Goal: Navigation & Orientation: Find specific page/section

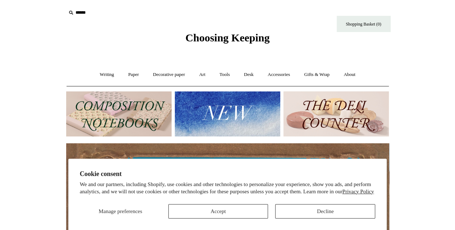
scroll to position [132, 0]
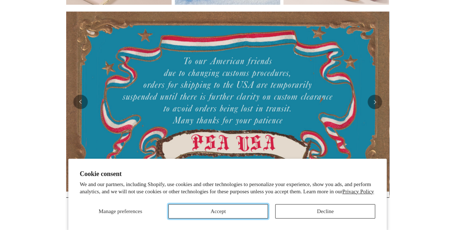
click at [226, 211] on button "Accept" at bounding box center [218, 211] width 100 height 14
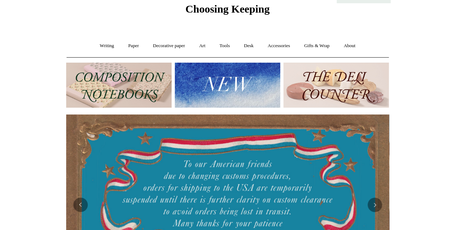
scroll to position [22, 0]
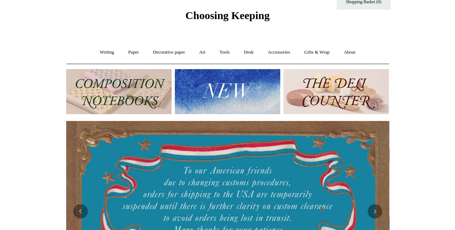
click at [99, 91] on img at bounding box center [118, 91] width 105 height 45
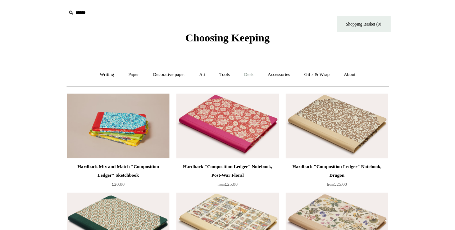
click at [247, 76] on link "Desk +" at bounding box center [248, 74] width 23 height 19
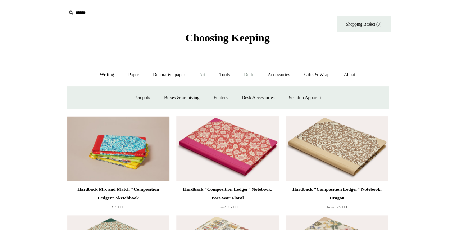
click at [200, 75] on link "Art +" at bounding box center [202, 74] width 19 height 19
click at [226, 76] on link "Tools +" at bounding box center [224, 74] width 23 height 19
click at [255, 76] on link "Desk +" at bounding box center [248, 74] width 23 height 19
click at [251, 94] on link "Desk Accessories" at bounding box center [258, 97] width 46 height 19
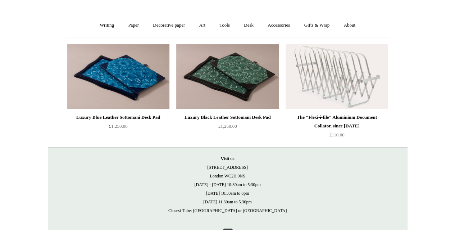
scroll to position [49, 0]
